Goal: Contribute content

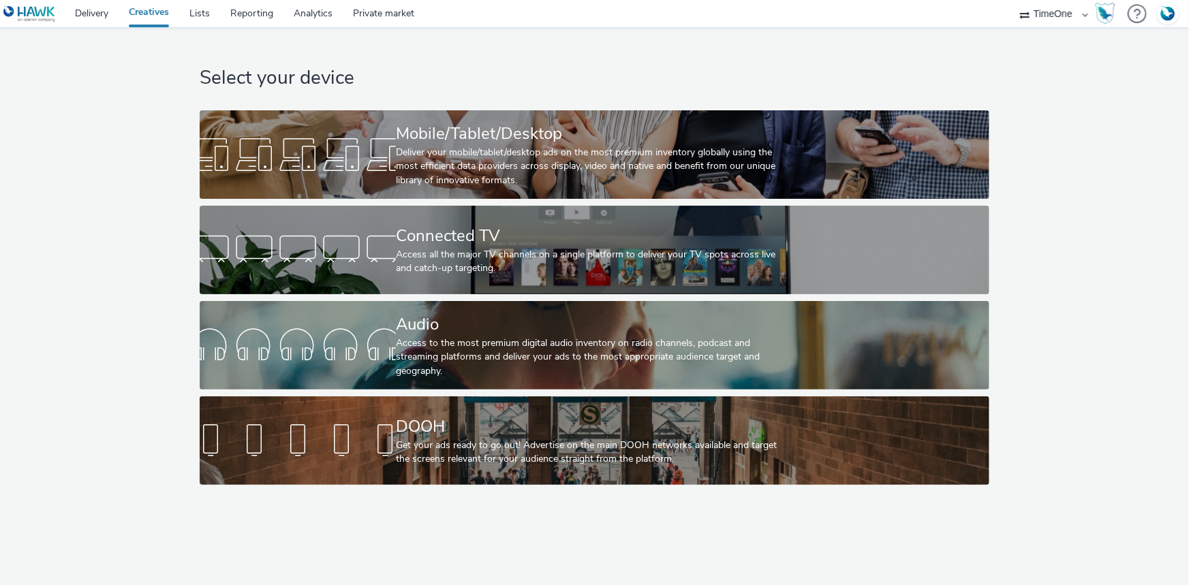
click at [1049, 13] on select "ABI Media Ad4Health Adevinta ADITIKS Adops Agence79 AllMatik AMnet FR Amplifi F…" at bounding box center [1054, 13] width 82 height 27
select select "f1ea096e-a0f1-4bb4-91b2-88bc28adcbb2"
click at [1013, 0] on select "ABI Media Ad4Health Adevinta ADITIKS Adops Agence79 AllMatik AMnet FR Amplifi F…" at bounding box center [1054, 13] width 82 height 27
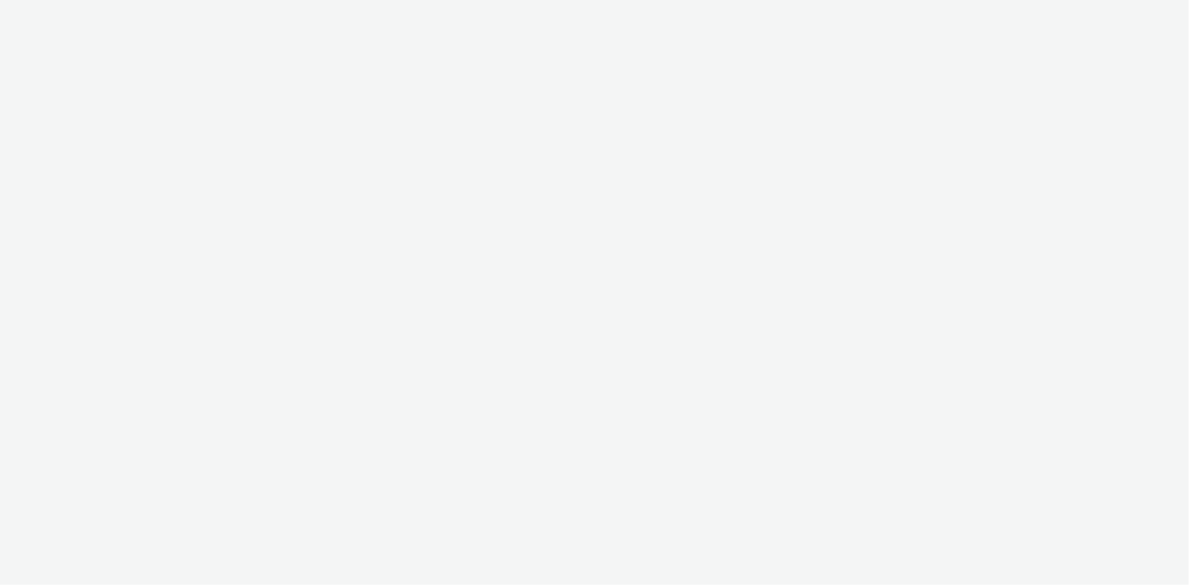
select select "f1ea096e-a0f1-4bb4-91b2-88bc28adcbb2"
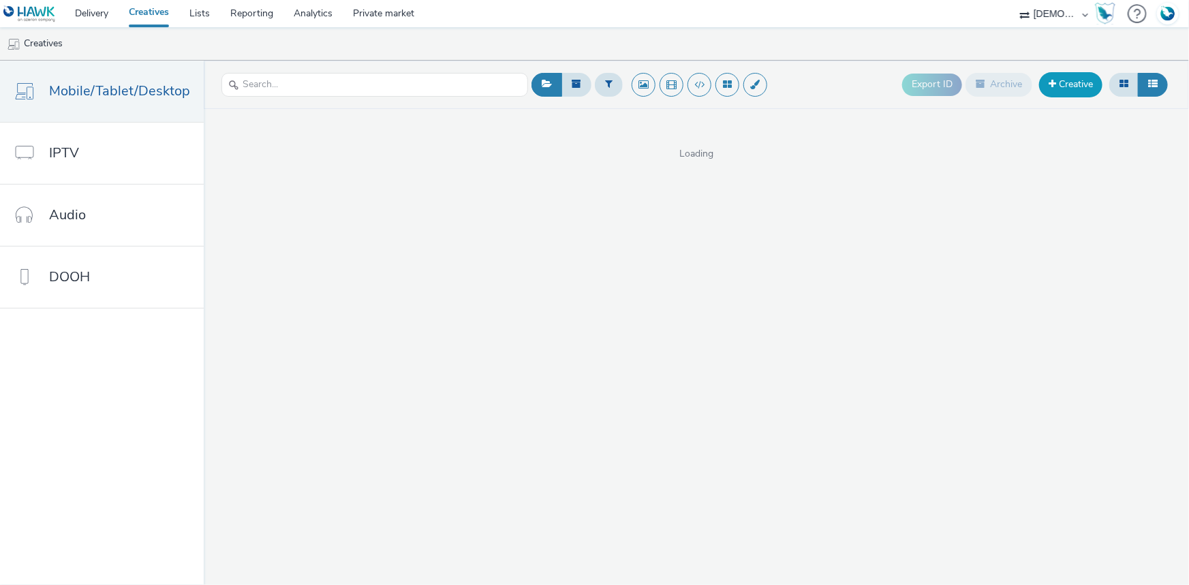
click at [1090, 81] on link "Creative" at bounding box center [1070, 84] width 63 height 25
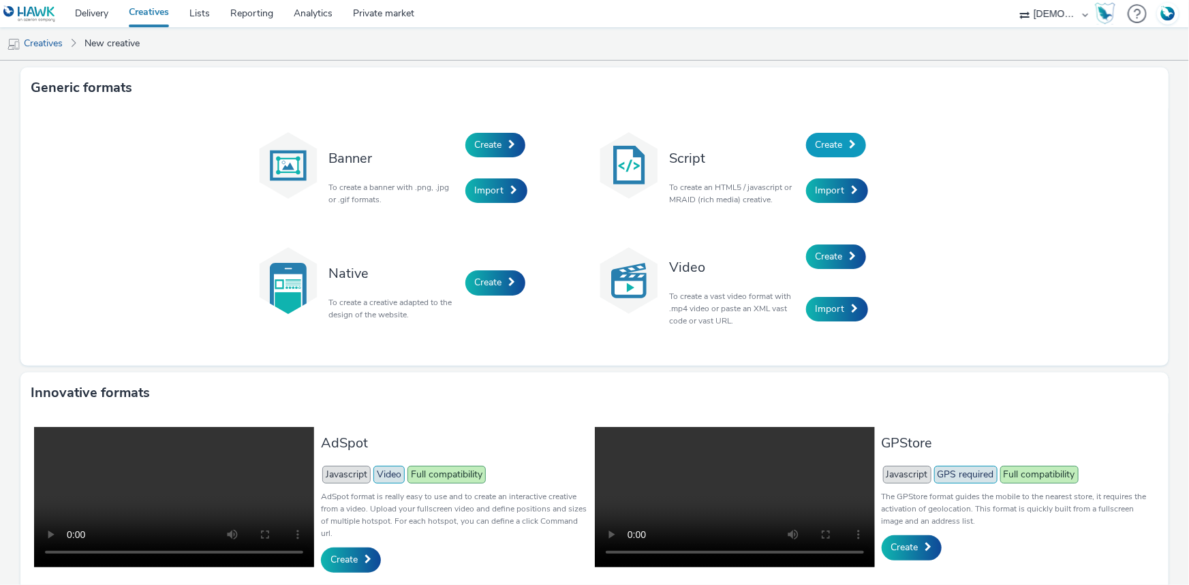
click at [838, 138] on span "Create" at bounding box center [829, 144] width 27 height 13
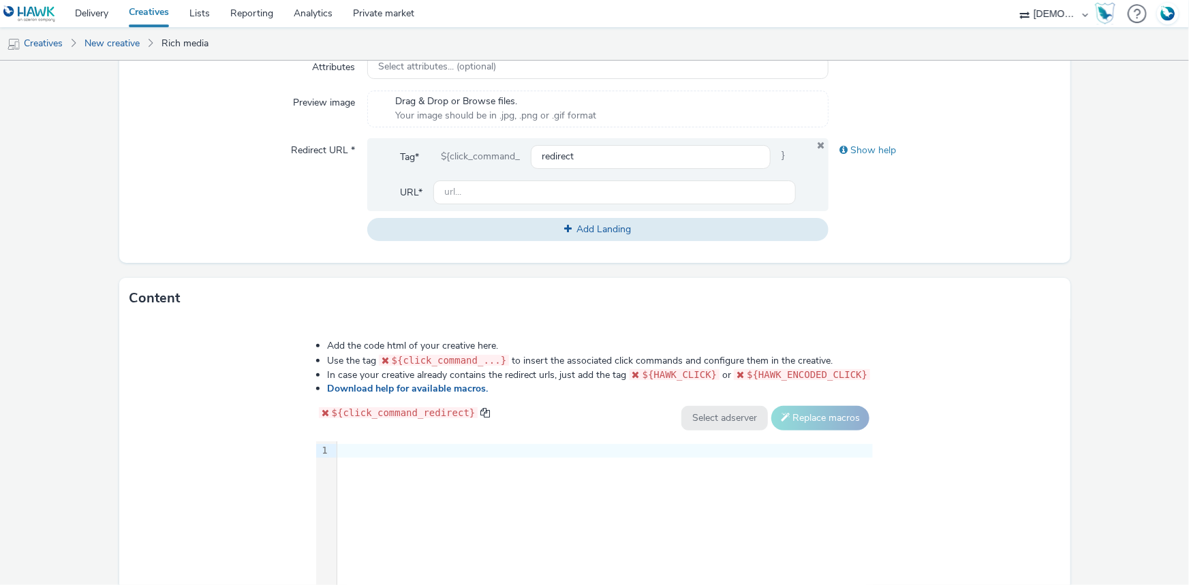
scroll to position [571, 0]
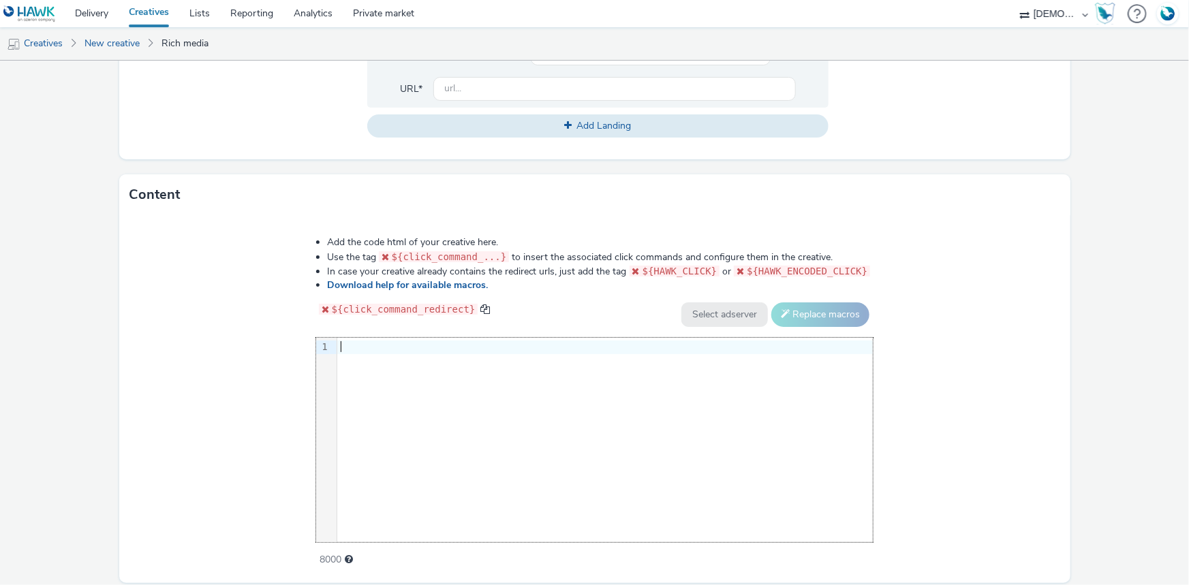
click at [463, 414] on div "9 1 ›" at bounding box center [594, 440] width 557 height 204
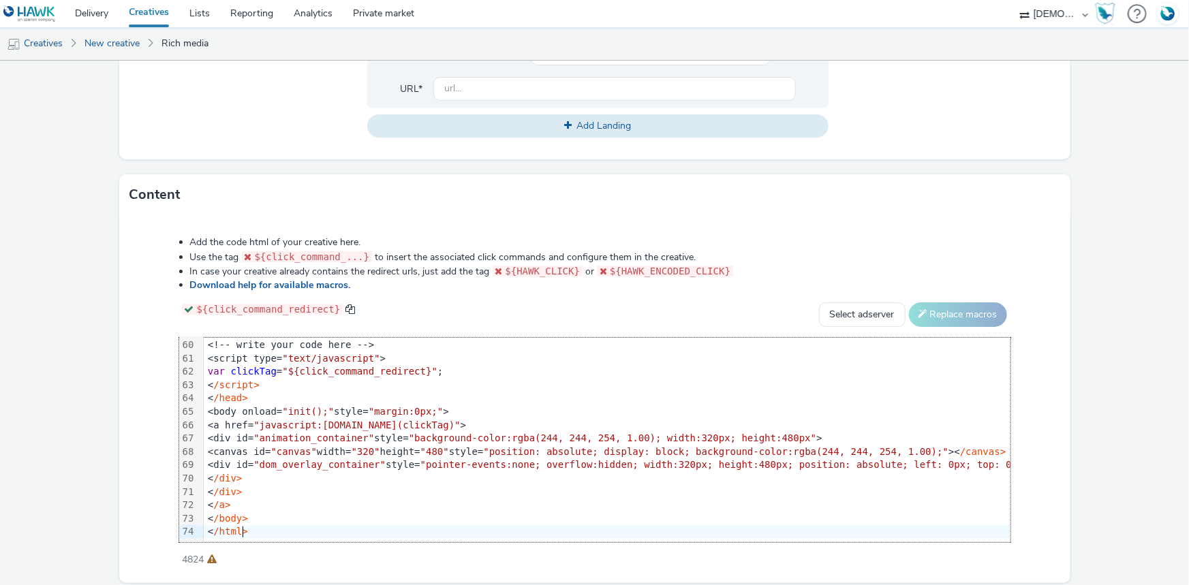
scroll to position [0, 0]
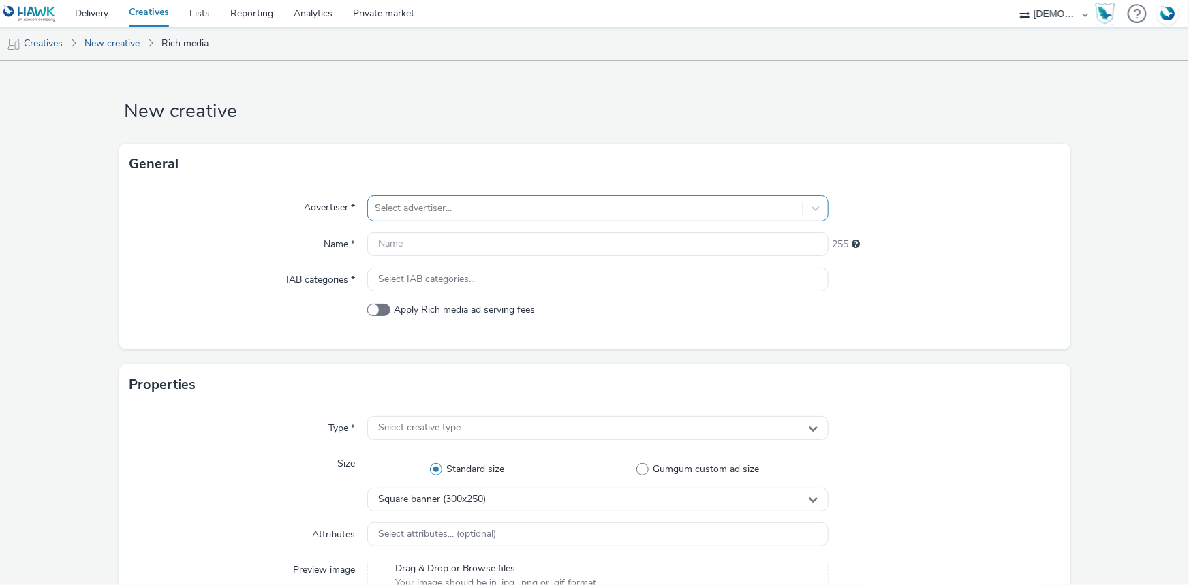
click at [427, 211] on div at bounding box center [585, 208] width 421 height 16
click at [371, 312] on span at bounding box center [378, 310] width 23 height 12
click at [371, 312] on input "Apply Rich media ad serving fees" at bounding box center [371, 310] width 9 height 9
checkbox input "true"
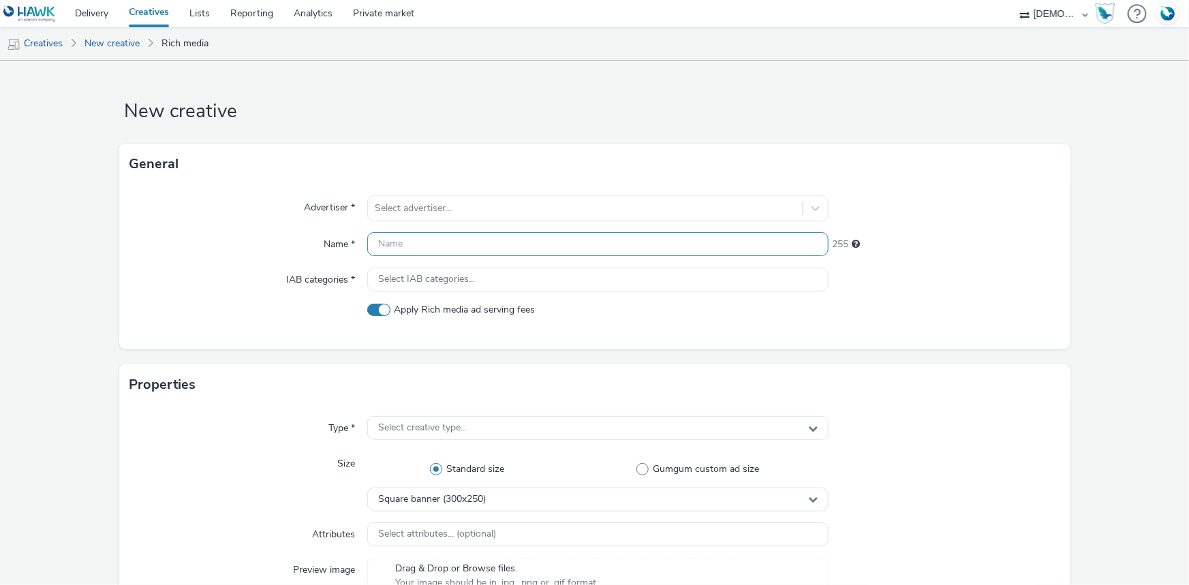
click at [418, 243] on input "text" at bounding box center [597, 244] width 461 height 24
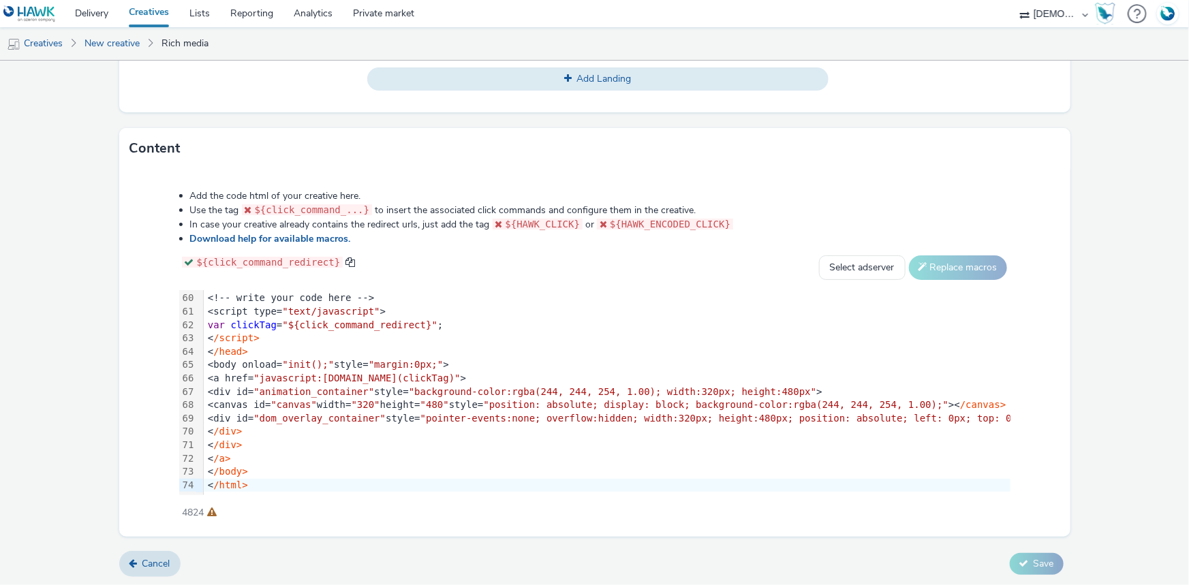
scroll to position [778, 0]
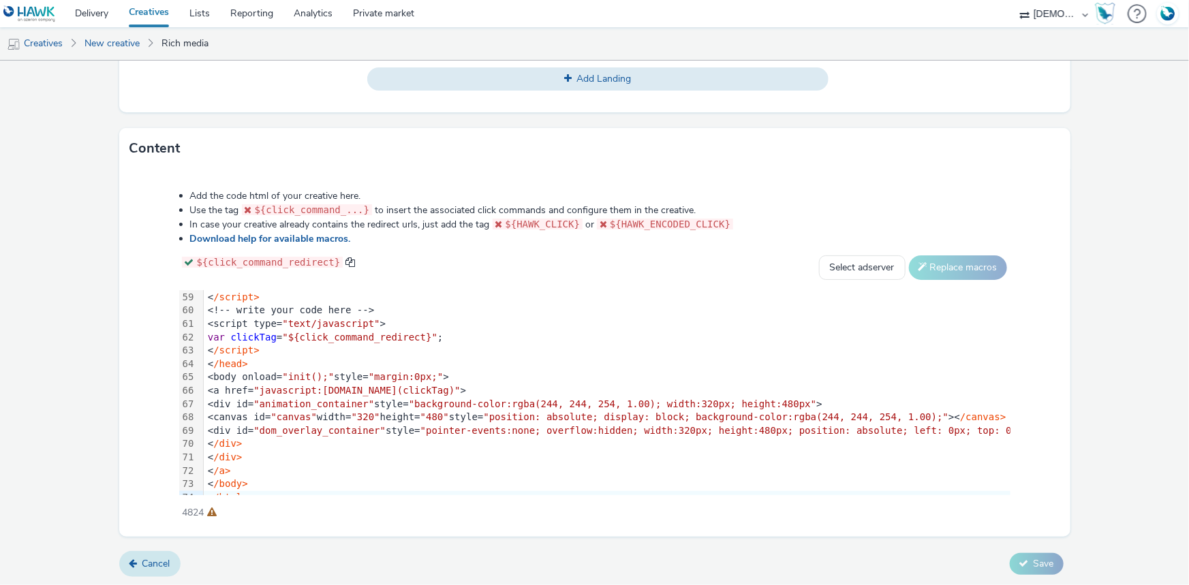
click at [133, 571] on link "Cancel" at bounding box center [149, 564] width 61 height 26
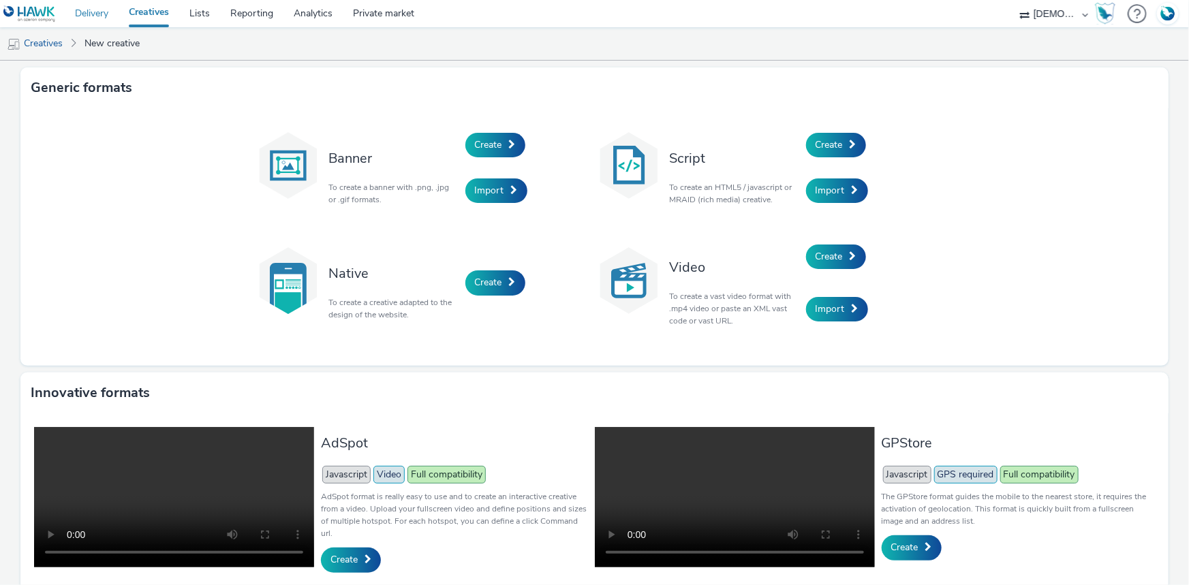
click at [72, 25] on link "Delivery" at bounding box center [92, 13] width 54 height 27
